Goal: Task Accomplishment & Management: Use online tool/utility

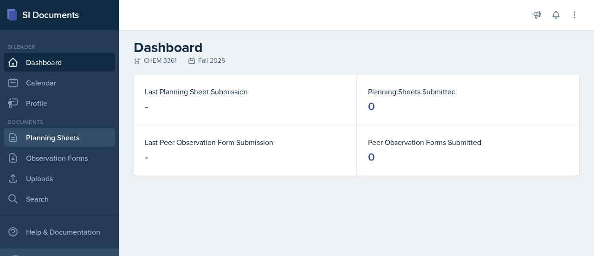
click at [72, 131] on link "Planning Sheets" at bounding box center [59, 137] width 111 height 19
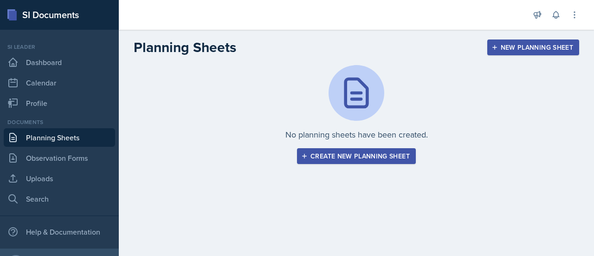
click at [400, 156] on div "Create new planning sheet" at bounding box center [356, 155] width 107 height 7
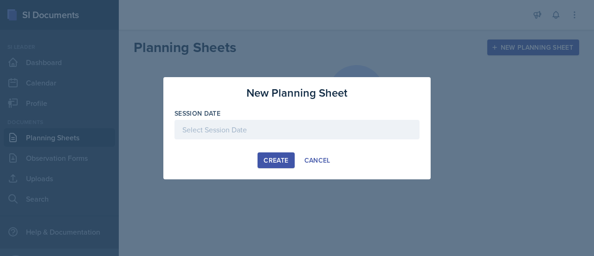
click at [282, 126] on div at bounding box center [296, 129] width 245 height 19
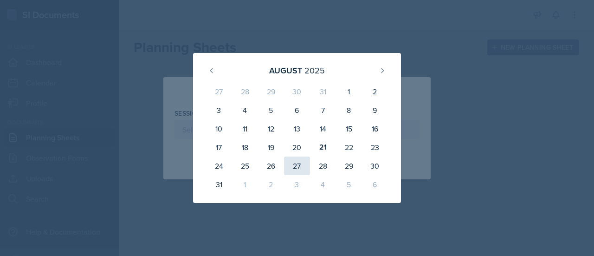
click at [305, 168] on div "27" at bounding box center [297, 165] width 26 height 19
type input "[DATE]"
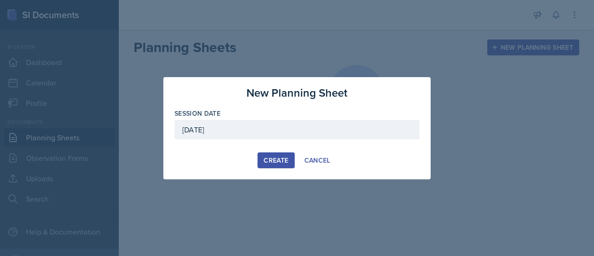
click at [268, 155] on button "Create" at bounding box center [276, 160] width 37 height 16
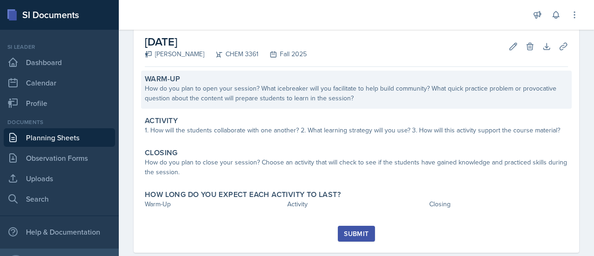
scroll to position [50, 0]
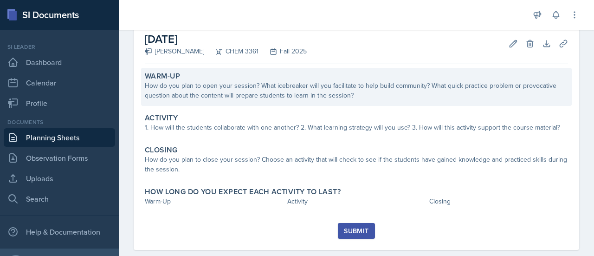
click at [389, 96] on div "How do you plan to open your session? What icebreaker will you facilitate to he…" at bounding box center [356, 90] width 423 height 19
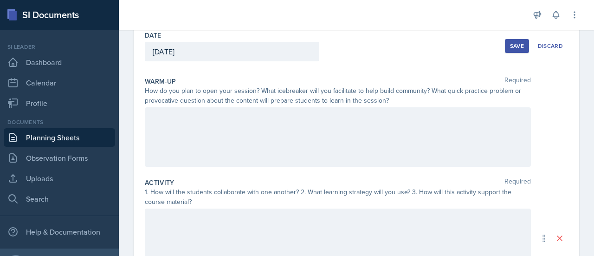
scroll to position [46, 0]
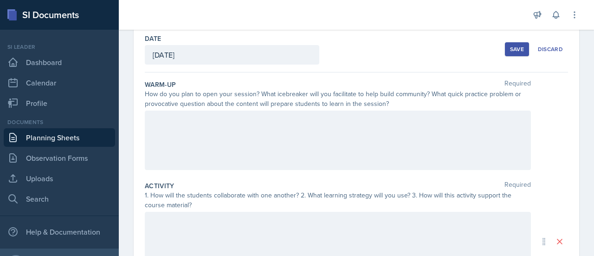
click at [253, 166] on div at bounding box center [338, 139] width 386 height 59
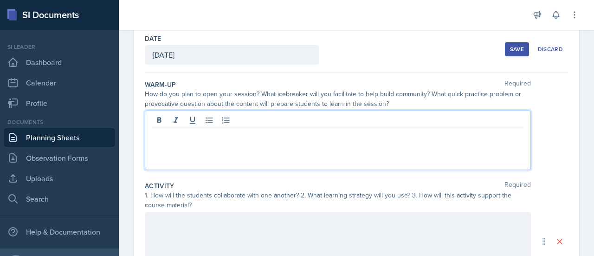
scroll to position [62, 0]
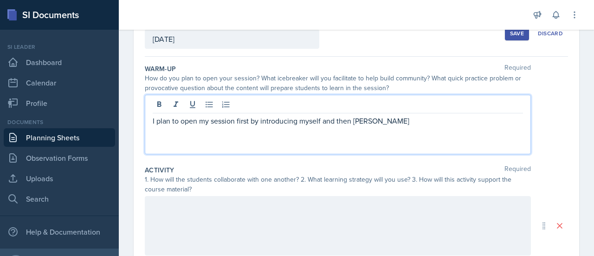
click at [156, 119] on p "I plan to open my session first by introducing myself and then [PERSON_NAME]" at bounding box center [338, 120] width 370 height 11
drag, startPoint x: 156, startPoint y: 119, endPoint x: 122, endPoint y: 124, distance: 34.7
click at [122, 124] on div "Date [DATE] [DATE] 27 28 29 30 31 1 2 3 4 5 6 7 8 9 10 11 12 13 14 15 16 17 18 …" at bounding box center [356, 237] width 475 height 452
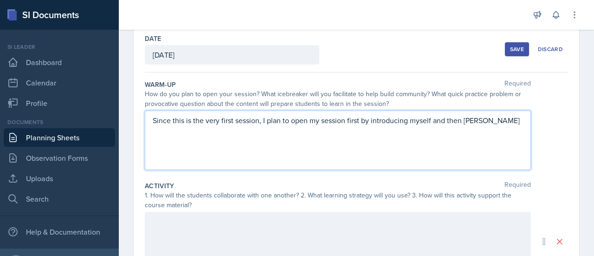
click at [355, 116] on p "Since this is the very first session, I plan to open my session first by introd…" at bounding box center [338, 120] width 370 height 11
click at [469, 118] on p "Since this is the very first session, I plan to open my session by introducing …" at bounding box center [338, 120] width 370 height 11
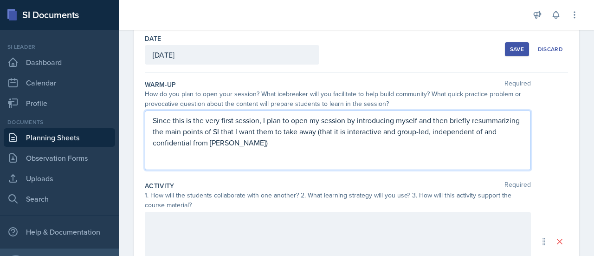
click at [190, 132] on p "Since this is the very first session, I plan to open my session by introducing …" at bounding box center [338, 131] width 370 height 33
click at [347, 157] on div "Since this is the very first session, I plan to open my session by introducing …" at bounding box center [338, 139] width 386 height 59
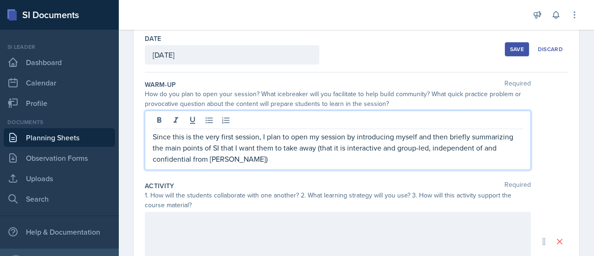
scroll to position [62, 0]
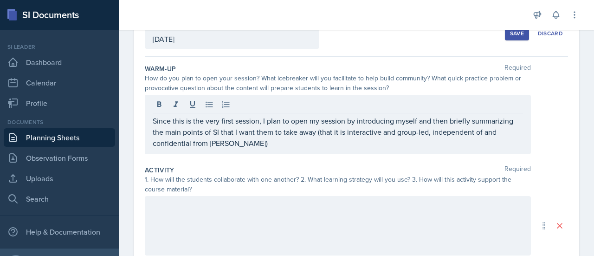
click at [329, 147] on div "Since this is the very first session, I plan to open my session by introducing …" at bounding box center [338, 124] width 386 height 59
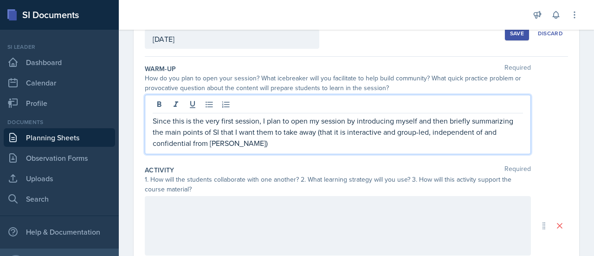
click at [329, 147] on div "Since this is the very first session, I plan to open my session by introducing …" at bounding box center [338, 124] width 386 height 59
click at [312, 142] on p "Since this is the very first session, I plan to open my session by introducing …" at bounding box center [338, 131] width 370 height 33
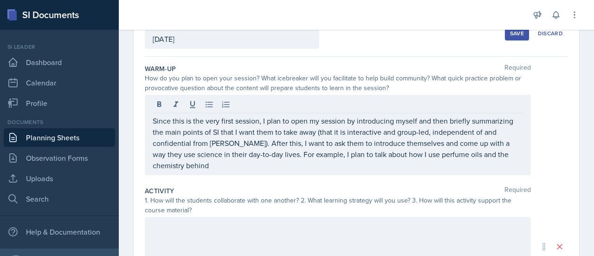
click at [356, 169] on div "Since this is the very first session, I plan to open my session by introducing …" at bounding box center [338, 135] width 386 height 80
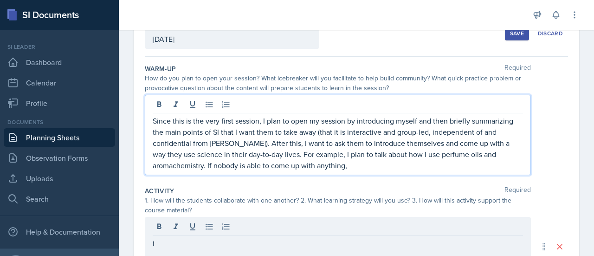
click at [377, 168] on p "Since this is the very first session, I plan to open my session by introducing …" at bounding box center [338, 143] width 370 height 56
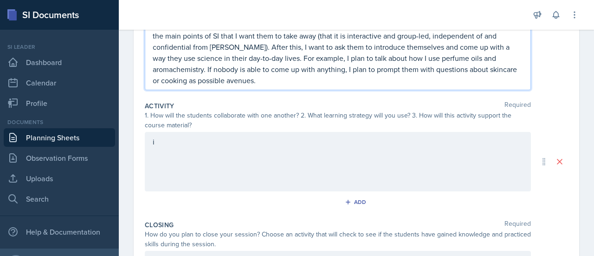
scroll to position [165, 0]
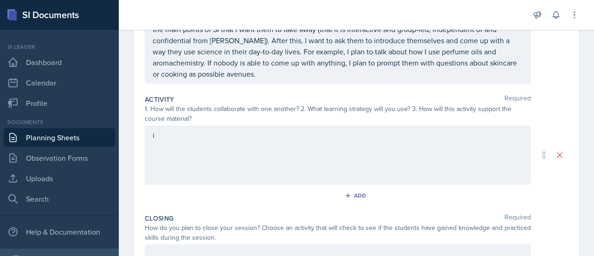
click at [377, 168] on div "i" at bounding box center [338, 154] width 386 height 59
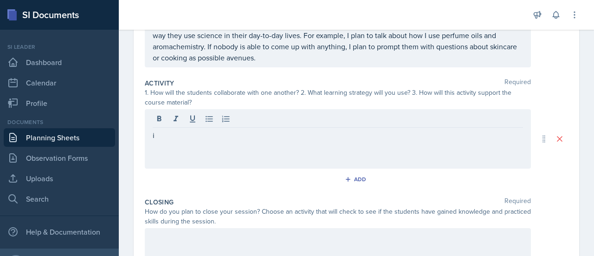
click at [377, 168] on div "Activity Required 1. How will the students collaborate with one another? 2. Wha…" at bounding box center [356, 134] width 423 height 119
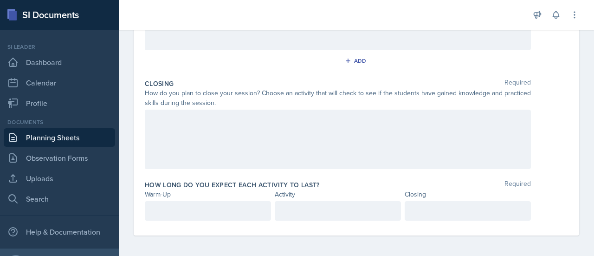
scroll to position [299, 0]
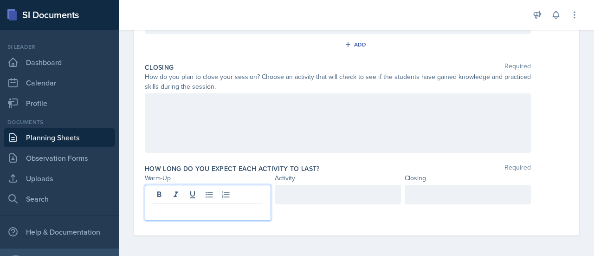
click at [218, 209] on p at bounding box center [208, 210] width 110 height 11
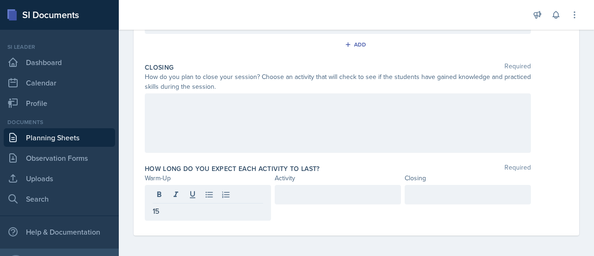
click at [358, 157] on div "Closing Required How do you plan to close your session? Choose an activity that…" at bounding box center [356, 109] width 423 height 101
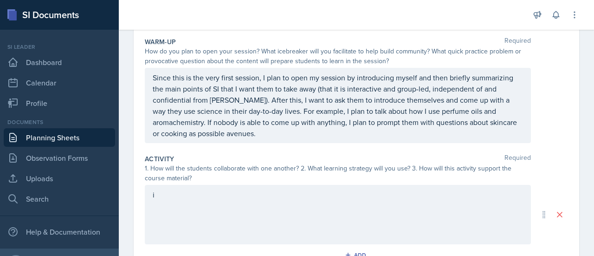
scroll to position [90, 0]
